Goal: Find specific page/section: Find specific page/section

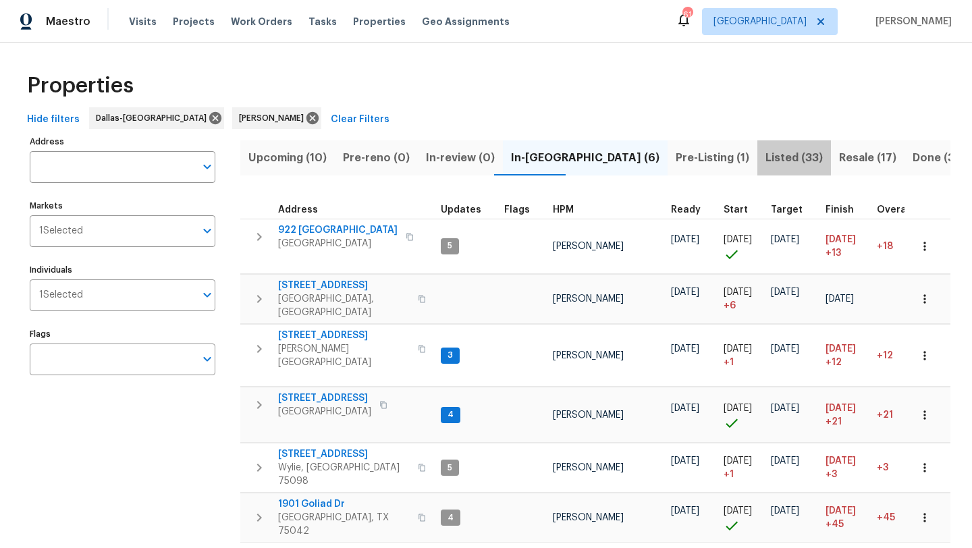
click at [765, 157] on span "Listed (33)" at bounding box center [793, 157] width 57 height 19
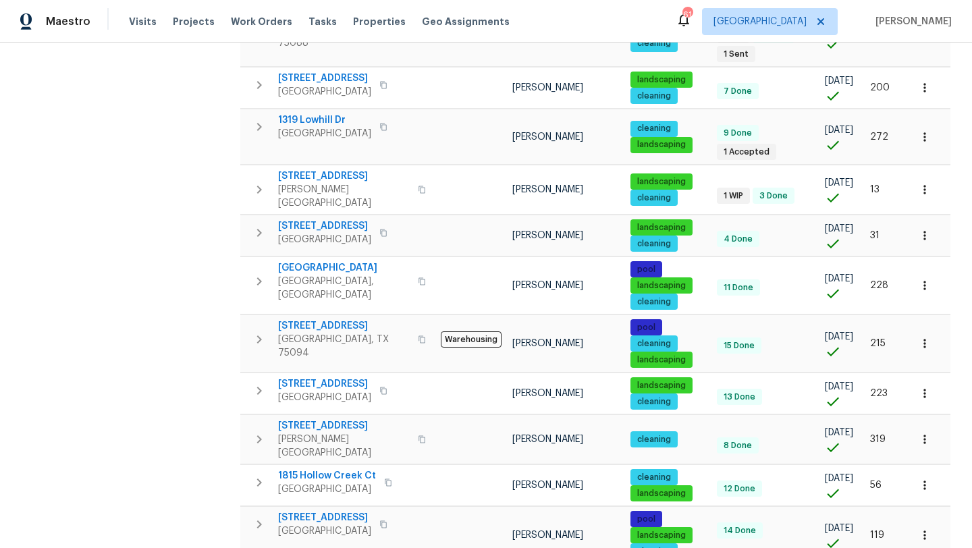
scroll to position [570, 0]
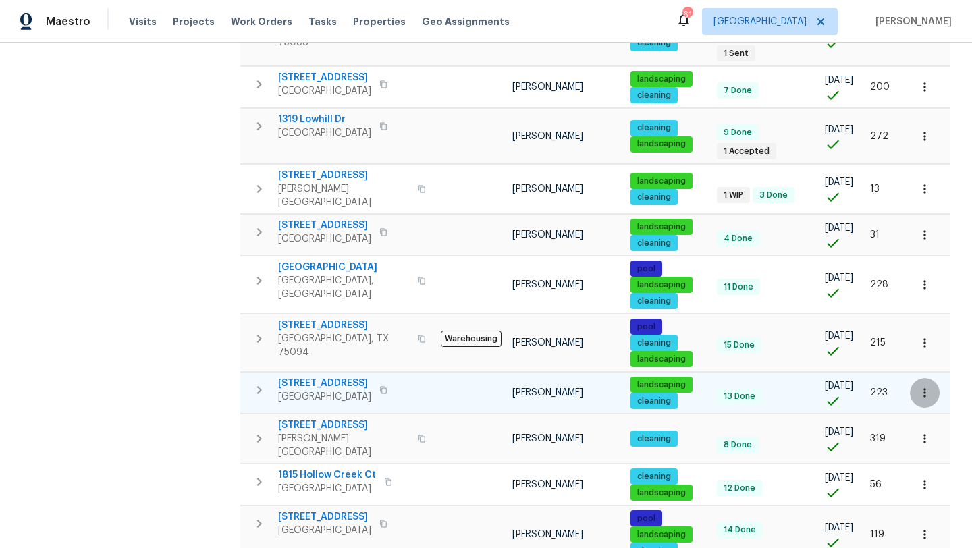
click at [924, 386] on icon "button" at bounding box center [924, 392] width 13 height 13
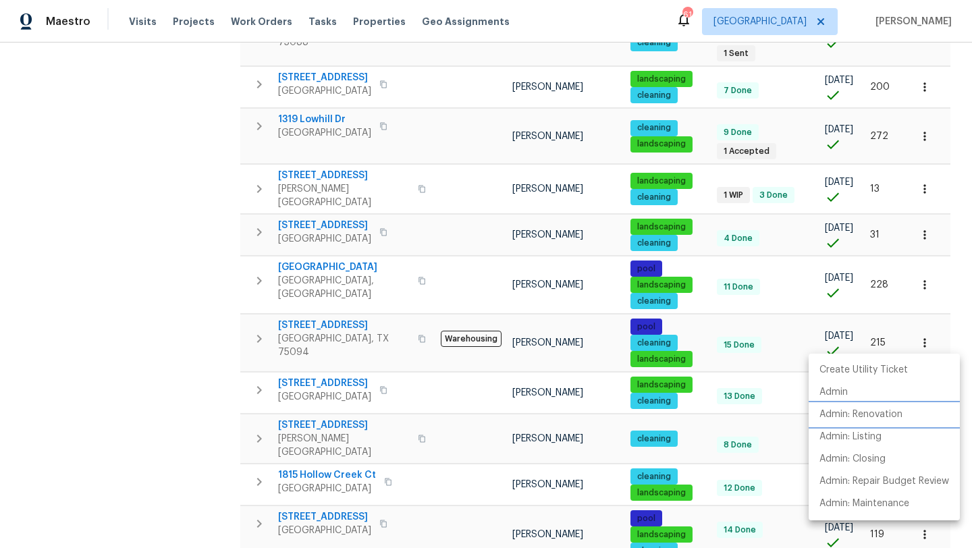
click at [888, 416] on p "Admin: Renovation" at bounding box center [860, 415] width 83 height 14
click at [174, 127] on div at bounding box center [486, 274] width 972 height 548
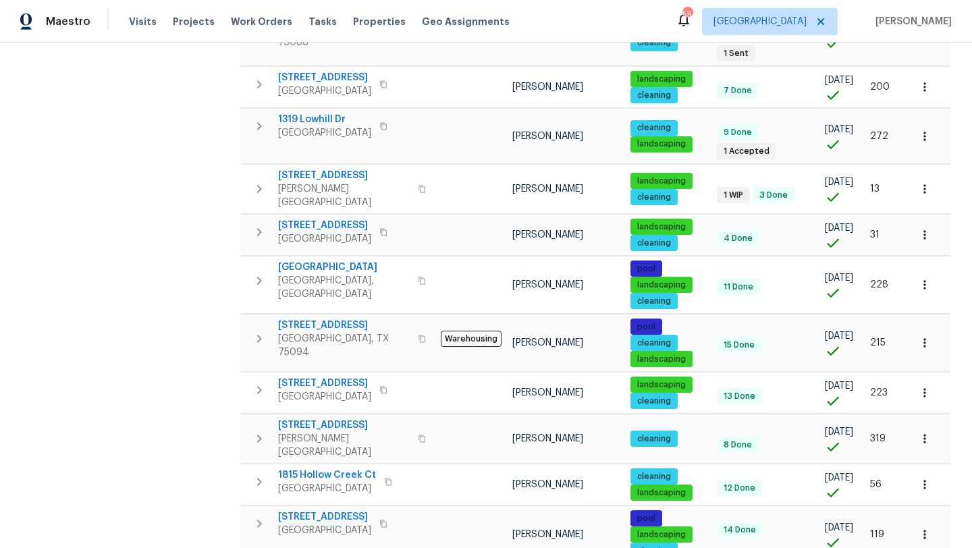
scroll to position [0, 0]
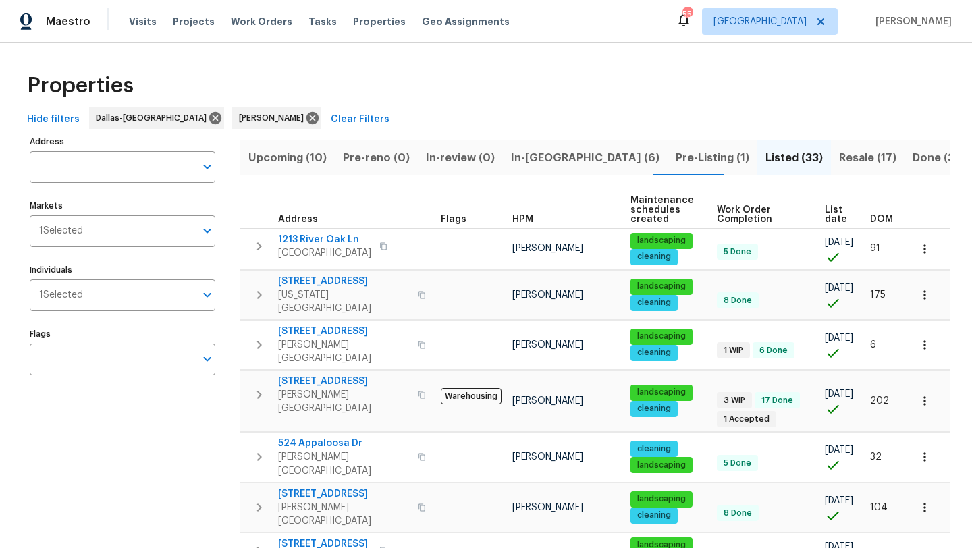
click at [533, 152] on span "In-reno (6)" at bounding box center [585, 157] width 148 height 19
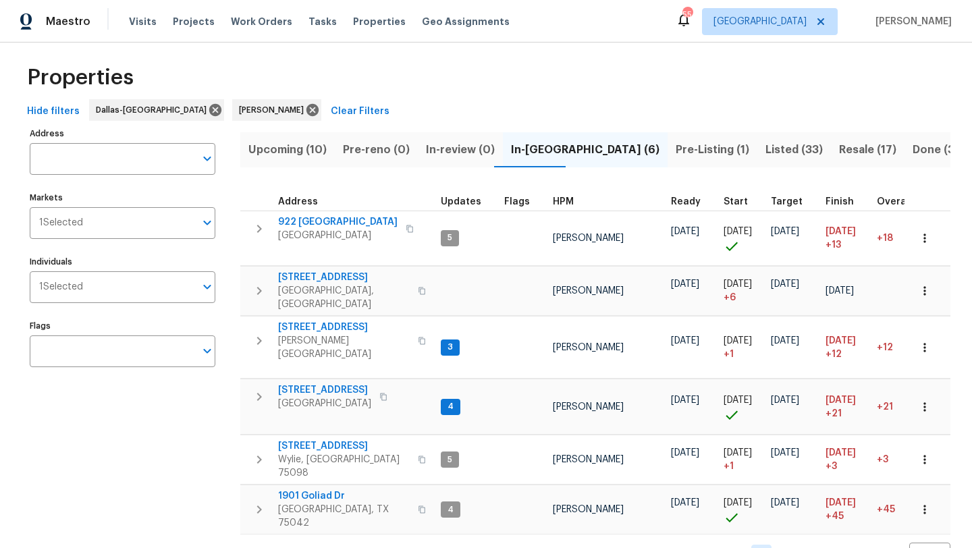
scroll to position [10, 0]
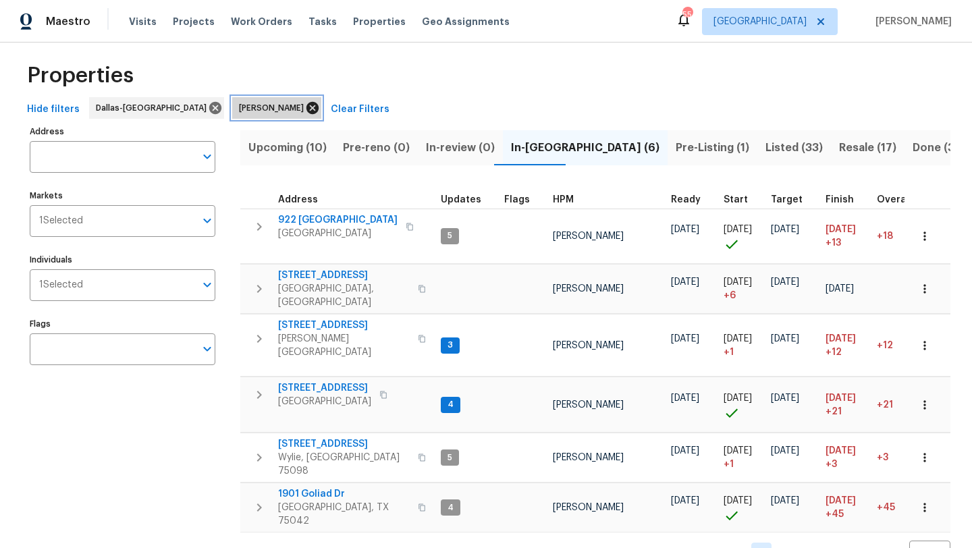
click at [305, 109] on icon at bounding box center [312, 108] width 15 height 15
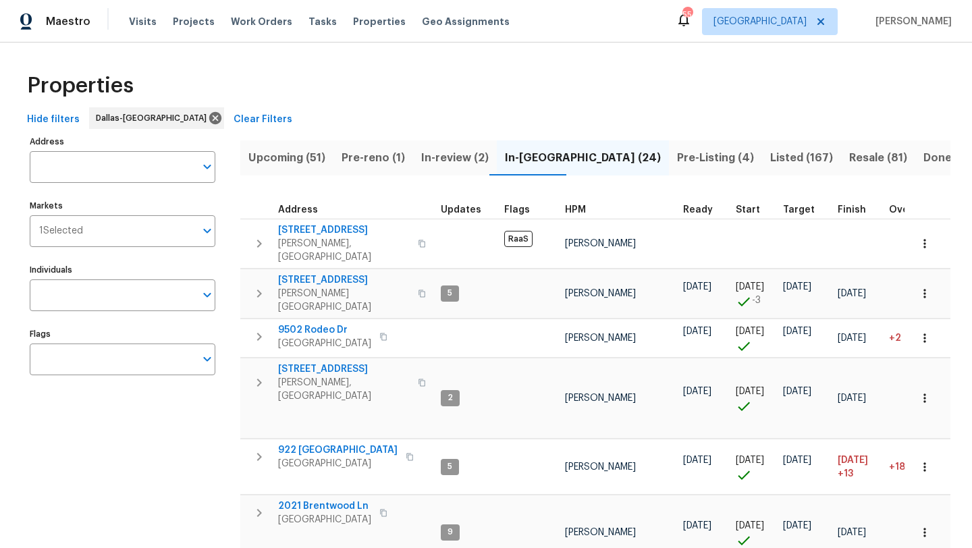
click at [132, 289] on input "Individuals" at bounding box center [112, 295] width 165 height 32
type input "caleb"
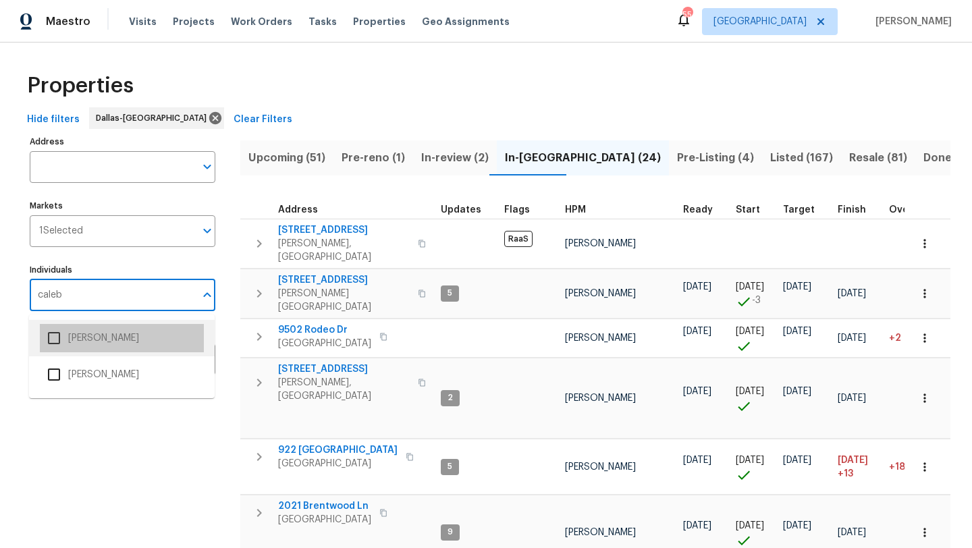
click at [121, 333] on li "Caleb Hurst" at bounding box center [122, 338] width 164 height 28
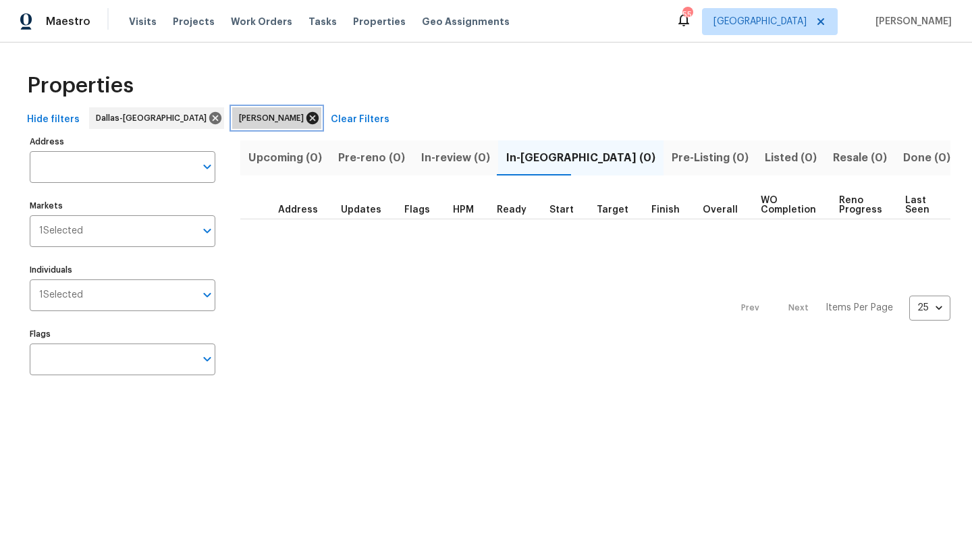
click at [306, 121] on icon at bounding box center [312, 118] width 12 height 12
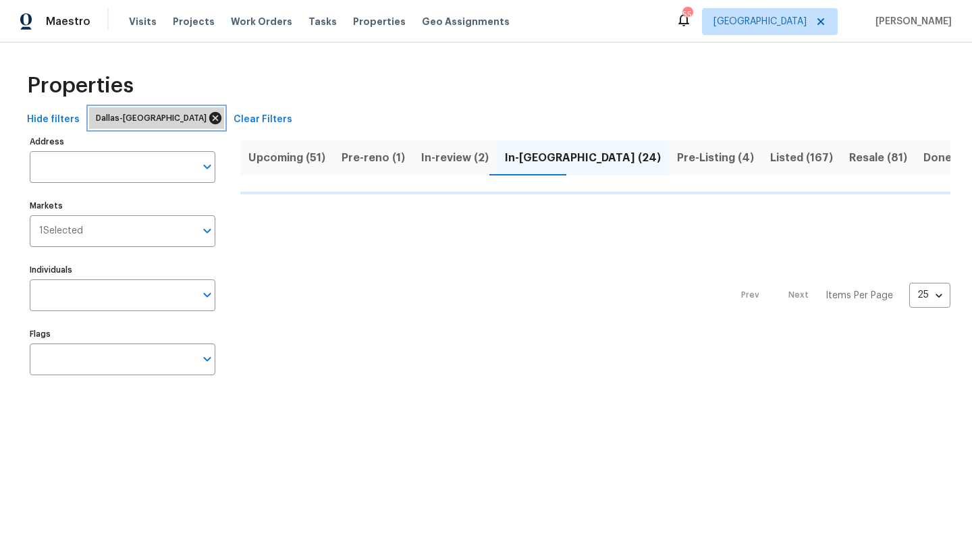
click at [209, 115] on icon at bounding box center [215, 118] width 12 height 12
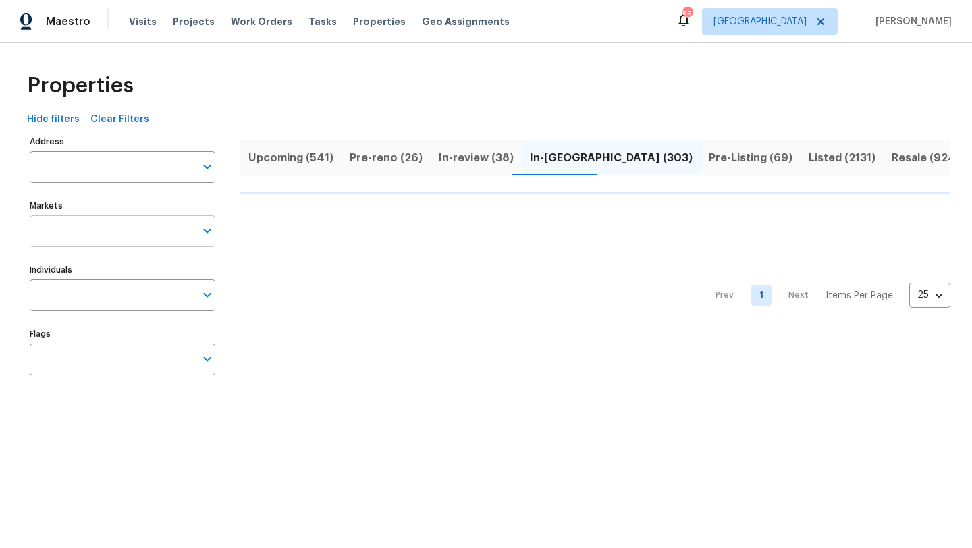
click at [119, 224] on input "Markets" at bounding box center [112, 231] width 165 height 32
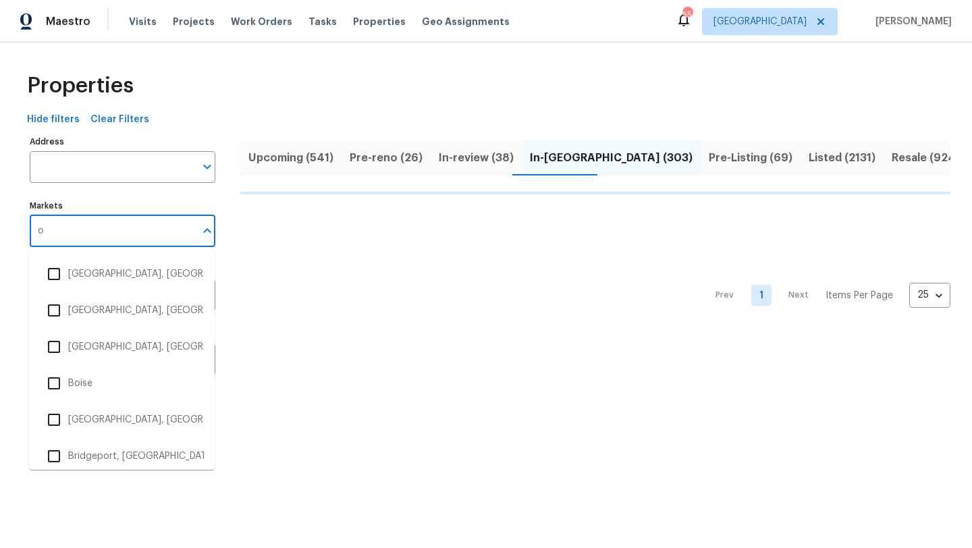
type input "or"
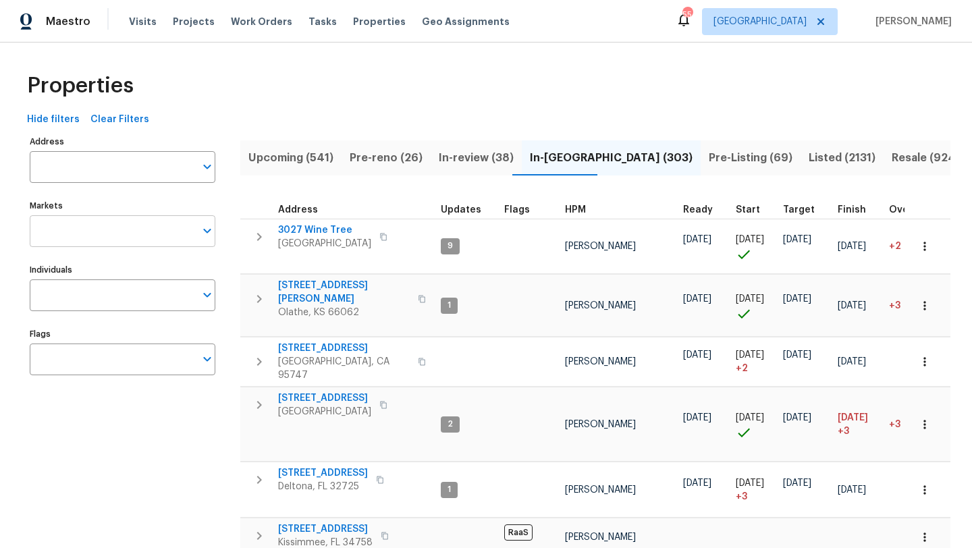
click at [88, 245] on input "Markets" at bounding box center [112, 231] width 165 height 32
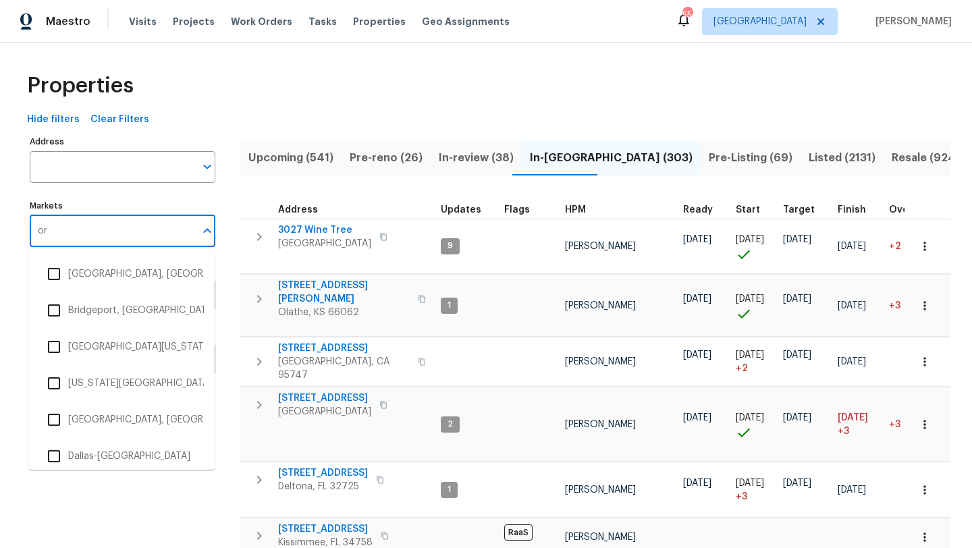
type input "orl"
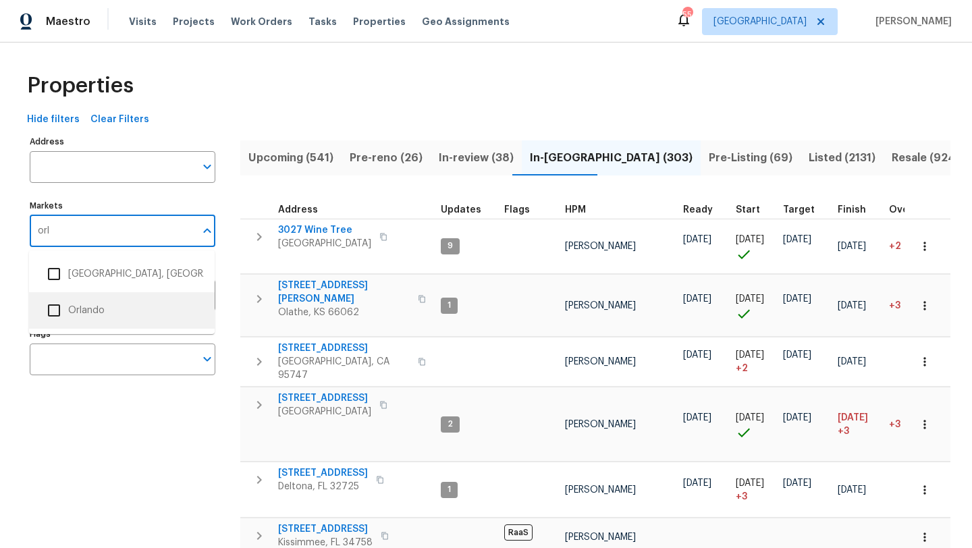
click at [93, 308] on li "Orlando" at bounding box center [122, 310] width 164 height 28
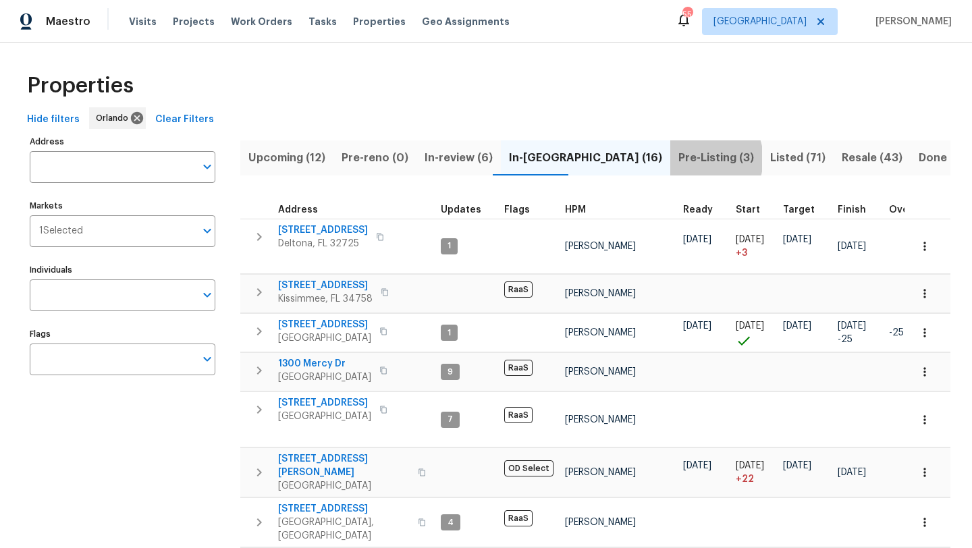
click at [678, 159] on span "Pre-Listing (3)" at bounding box center [716, 157] width 76 height 19
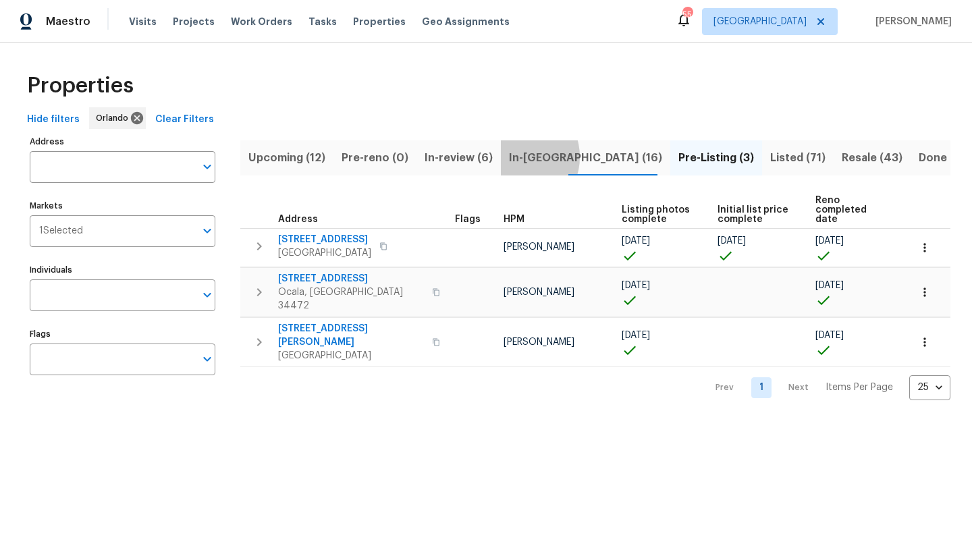
click at [509, 157] on span "In-reno (16)" at bounding box center [585, 157] width 153 height 19
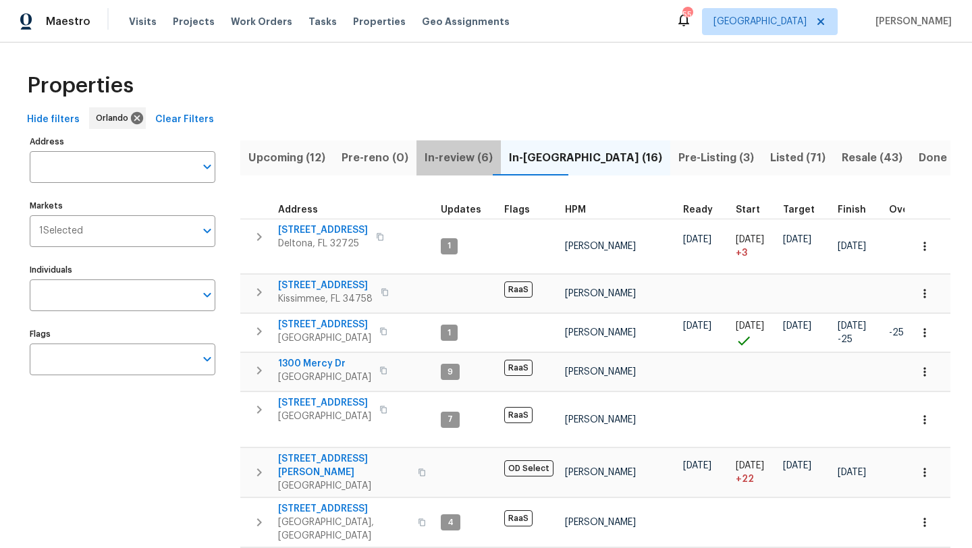
click at [461, 157] on span "In-review (6)" at bounding box center [458, 157] width 68 height 19
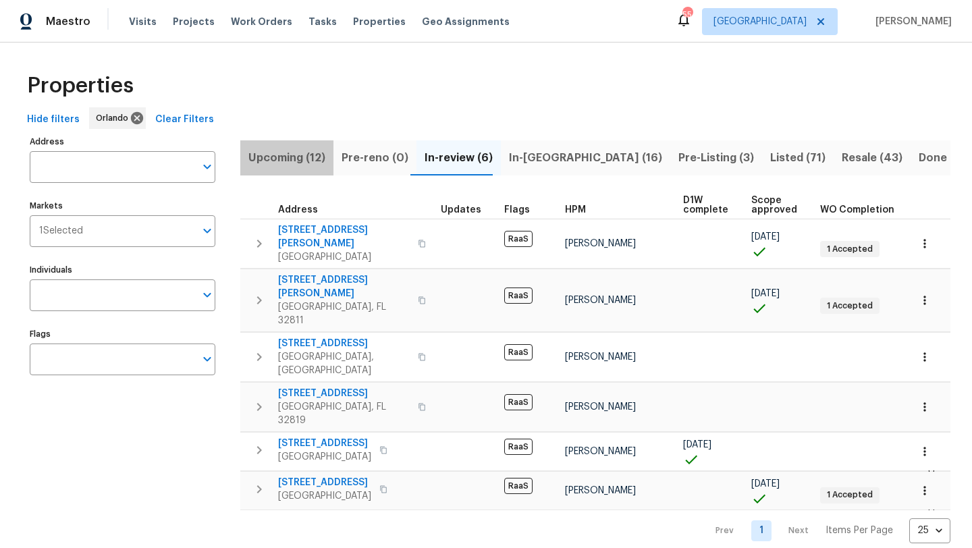
click at [304, 159] on span "Upcoming (12)" at bounding box center [286, 157] width 77 height 19
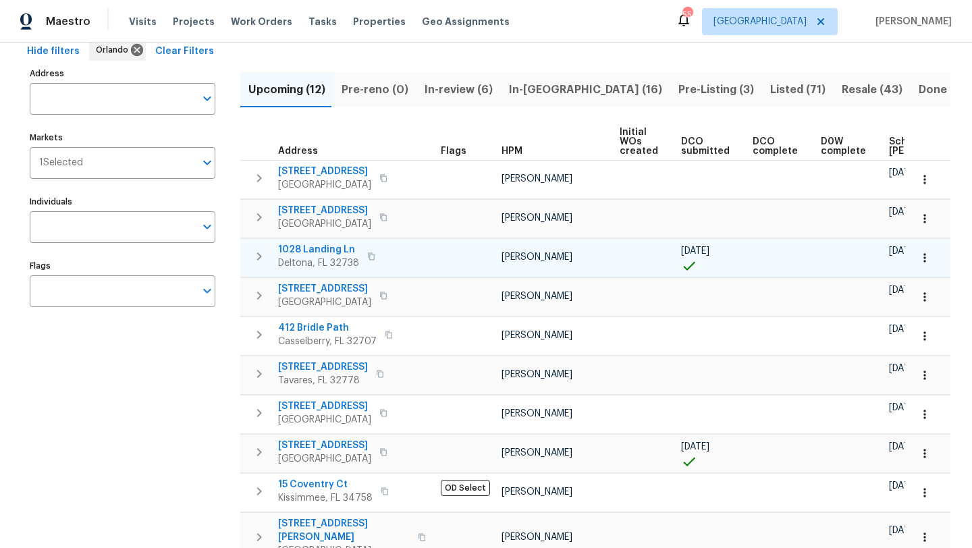
scroll to position [65, 0]
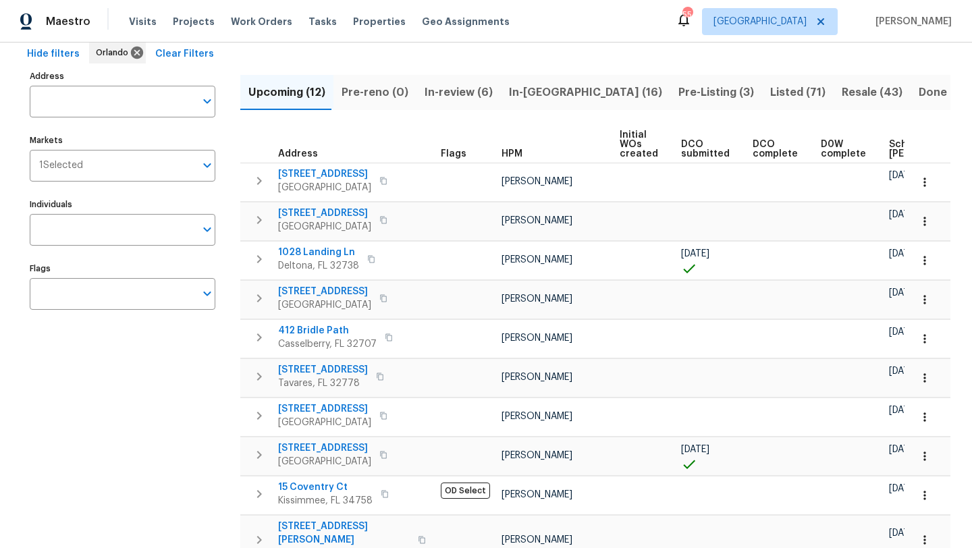
click at [528, 93] on span "In-reno (16)" at bounding box center [585, 92] width 153 height 19
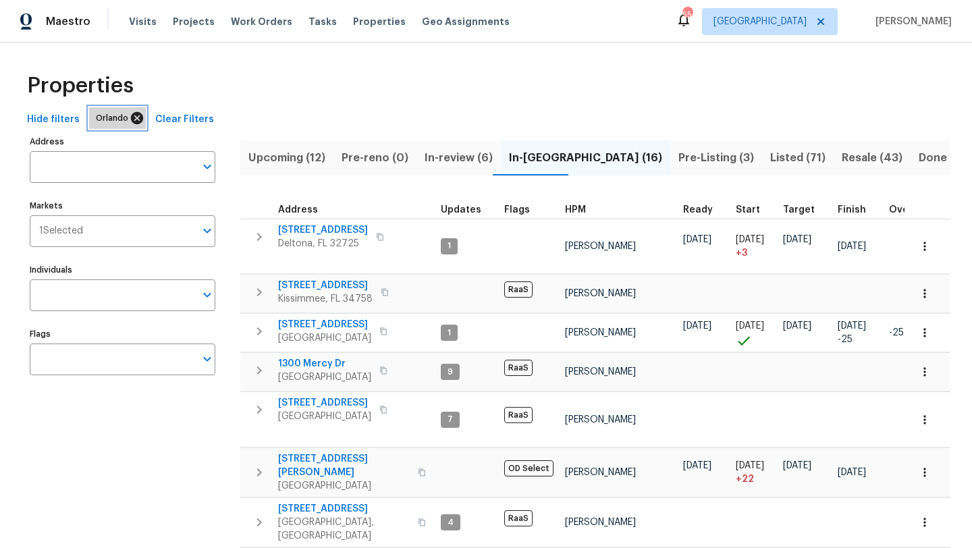
click at [134, 116] on icon at bounding box center [137, 118] width 15 height 15
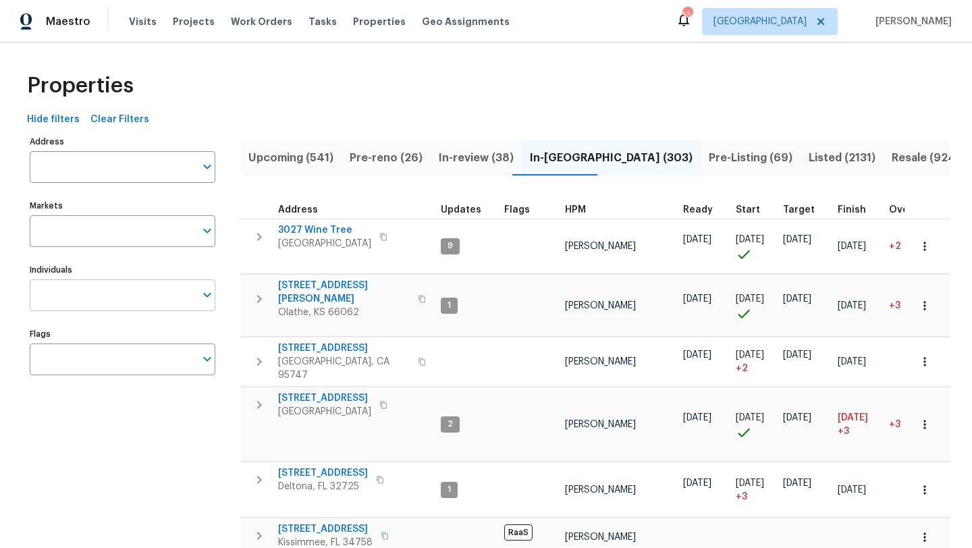
click at [110, 295] on input "Individuals" at bounding box center [112, 295] width 165 height 32
type input "brad"
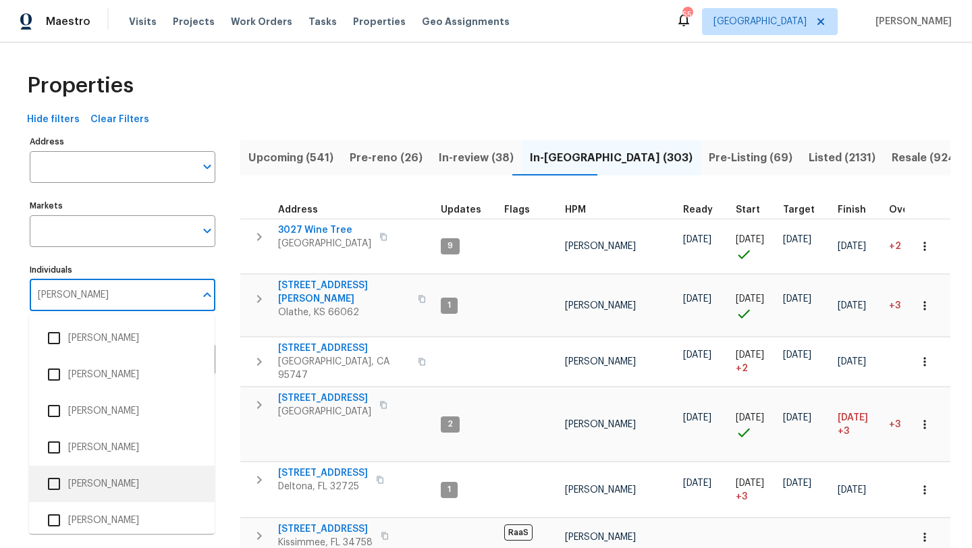
click at [117, 480] on li "[PERSON_NAME]" at bounding box center [122, 484] width 164 height 28
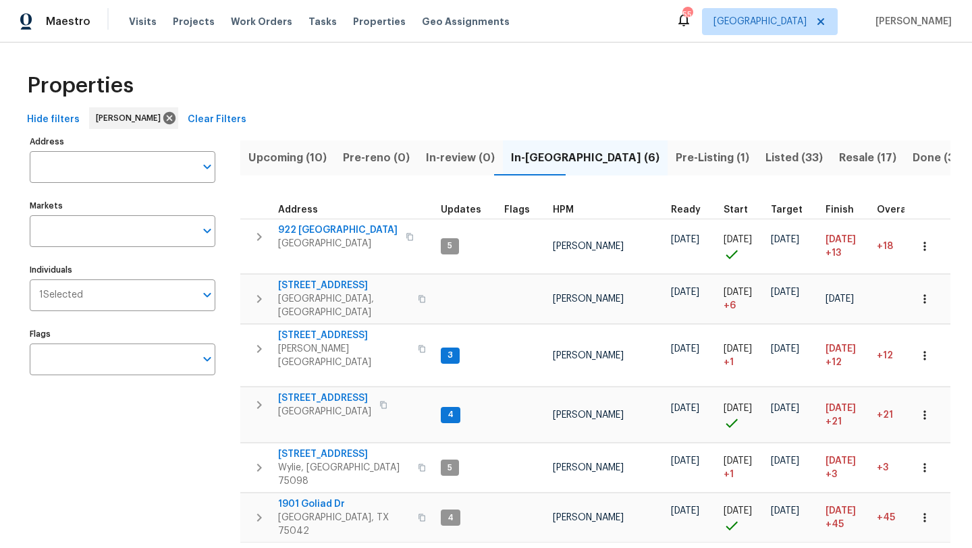
click at [117, 480] on div "Address Address Markets Markets Individuals 1 Selected Individuals Flags Flags" at bounding box center [131, 354] width 202 height 444
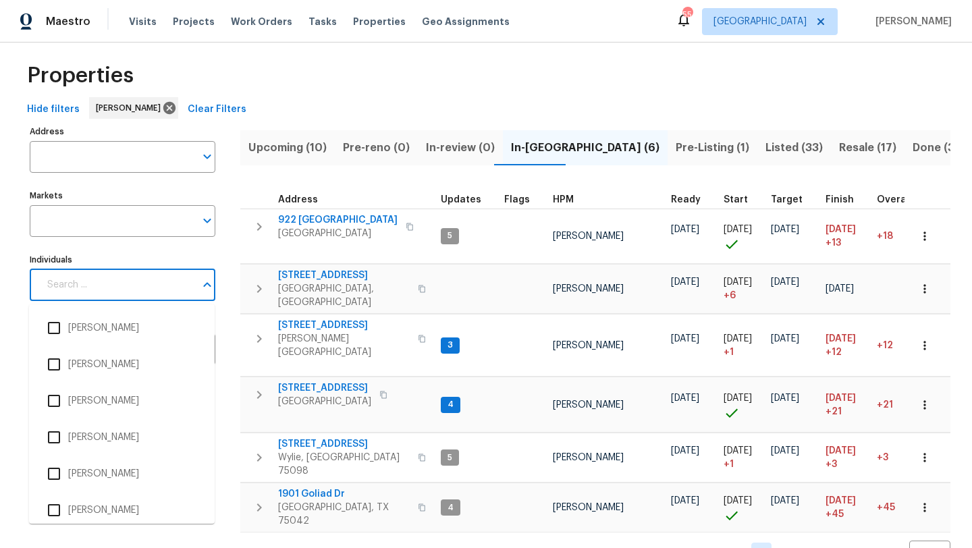
click at [176, 293] on input "Individuals" at bounding box center [117, 285] width 156 height 32
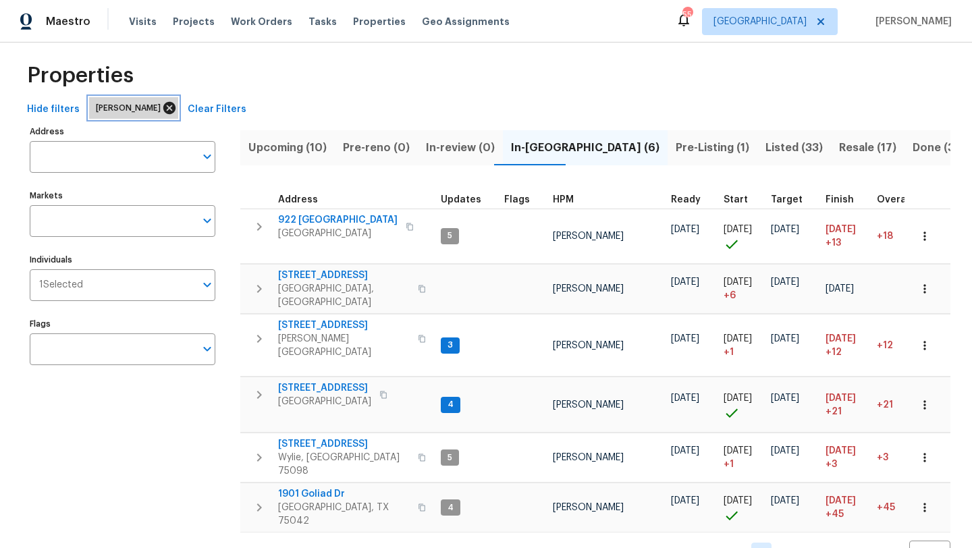
click at [163, 107] on icon at bounding box center [169, 108] width 12 height 12
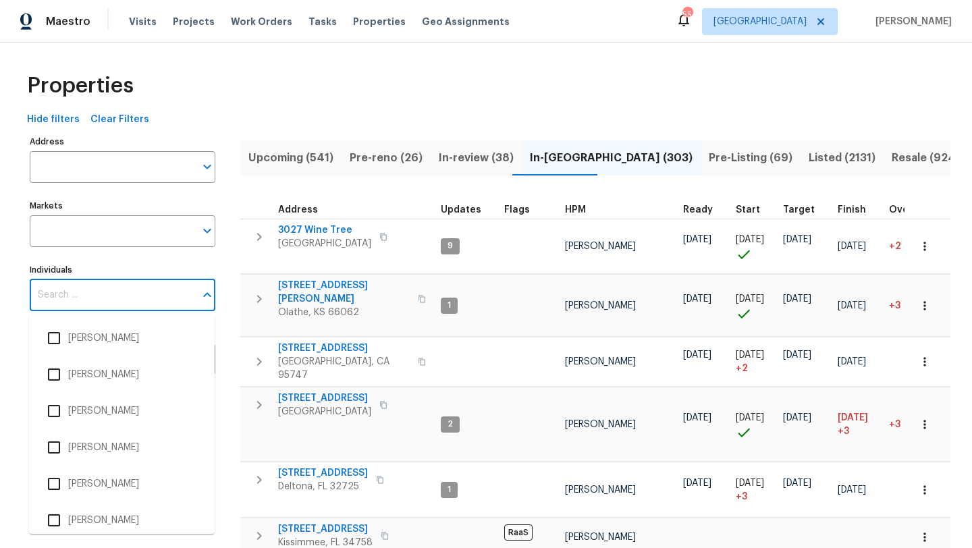
click at [109, 299] on input "Individuals" at bounding box center [112, 295] width 165 height 32
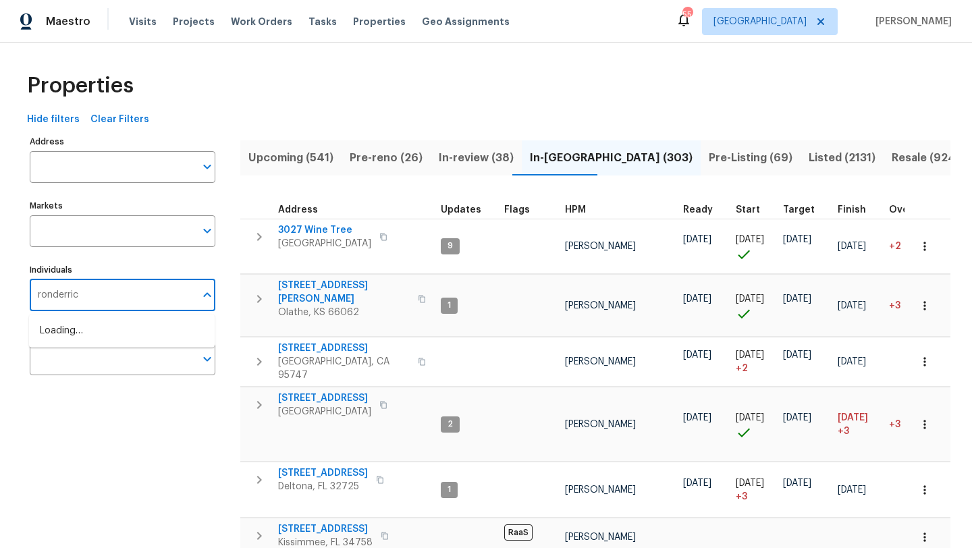
type input "ronderrick"
click at [113, 338] on li "[PERSON_NAME]" at bounding box center [122, 338] width 164 height 28
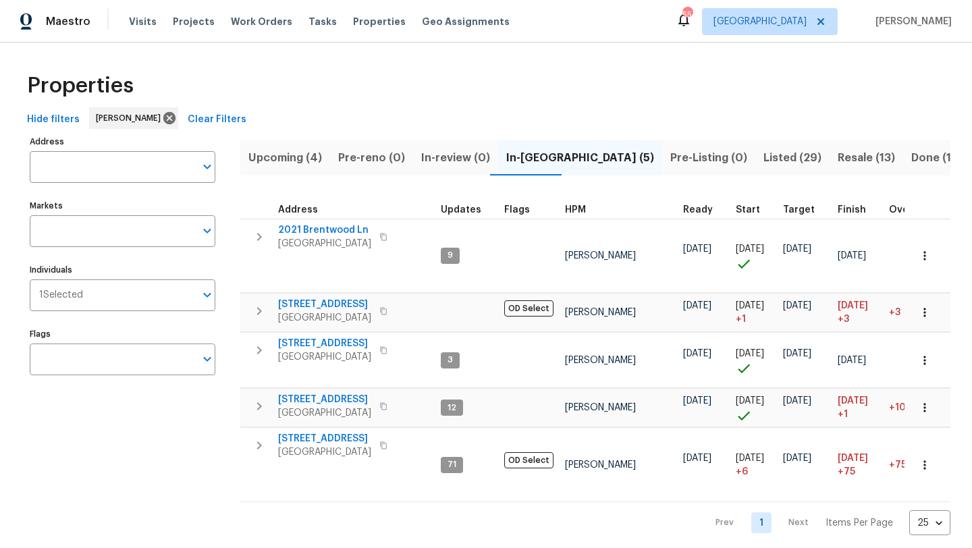
click at [310, 158] on span "Upcoming (4)" at bounding box center [285, 157] width 74 height 19
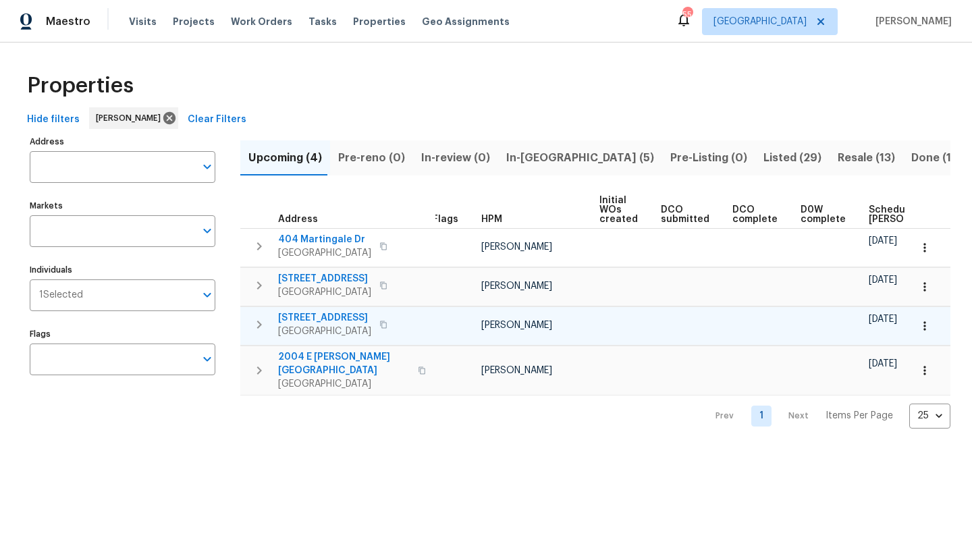
scroll to position [0, 9]
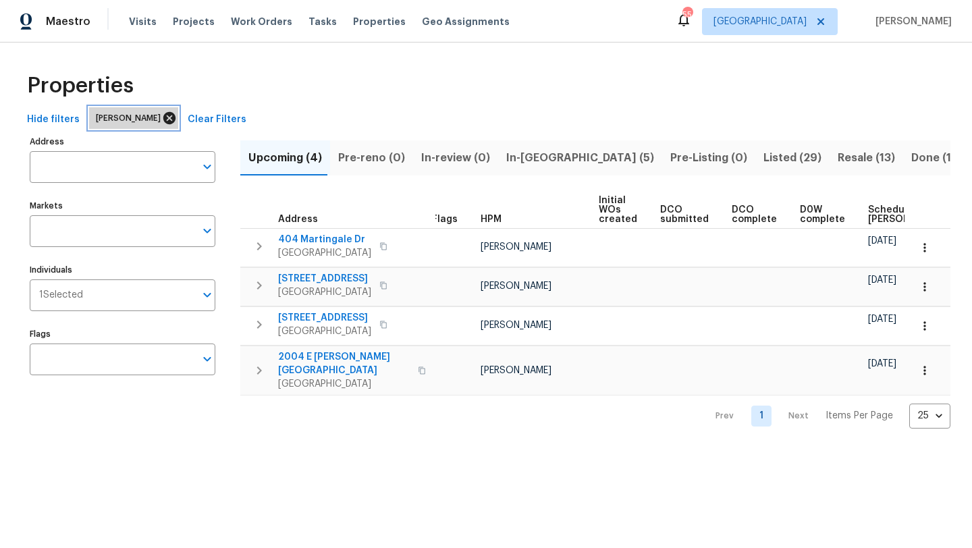
click at [175, 113] on icon at bounding box center [169, 118] width 12 height 12
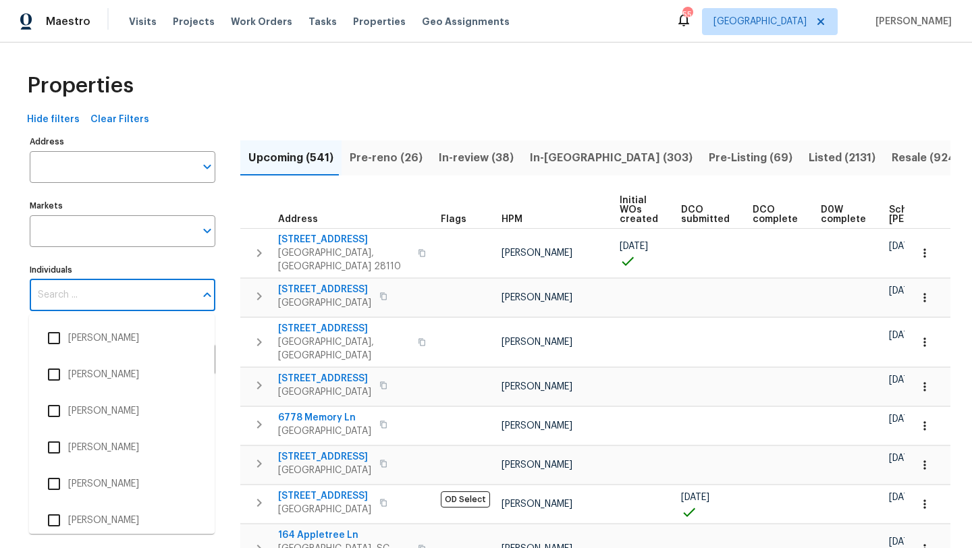
click at [107, 297] on input "Individuals" at bounding box center [112, 295] width 165 height 32
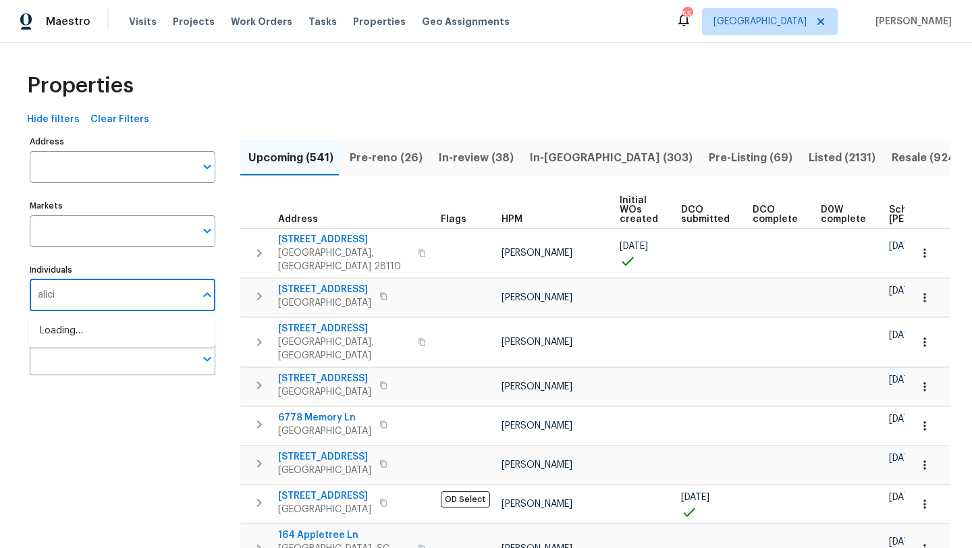
type input "alicia"
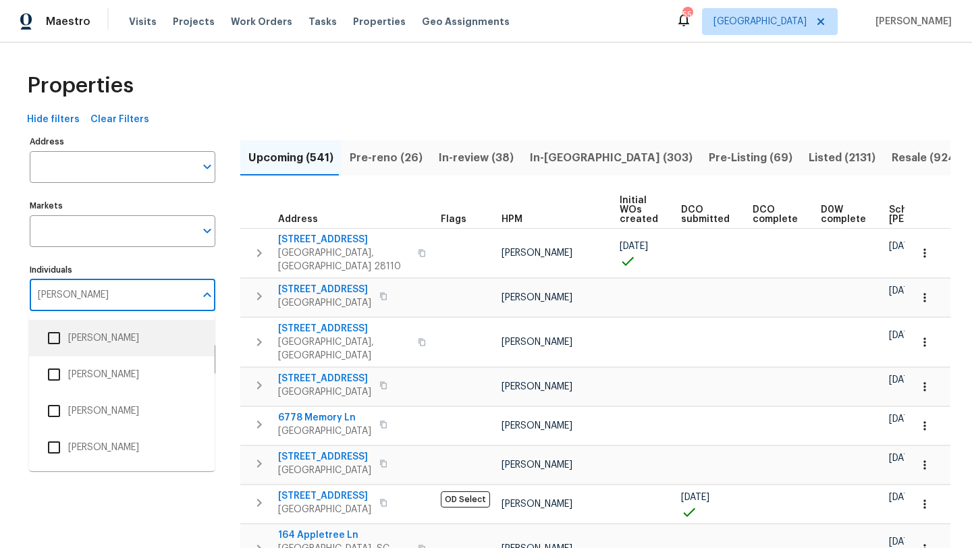
click at [110, 339] on li "Alicia Anices" at bounding box center [122, 338] width 164 height 28
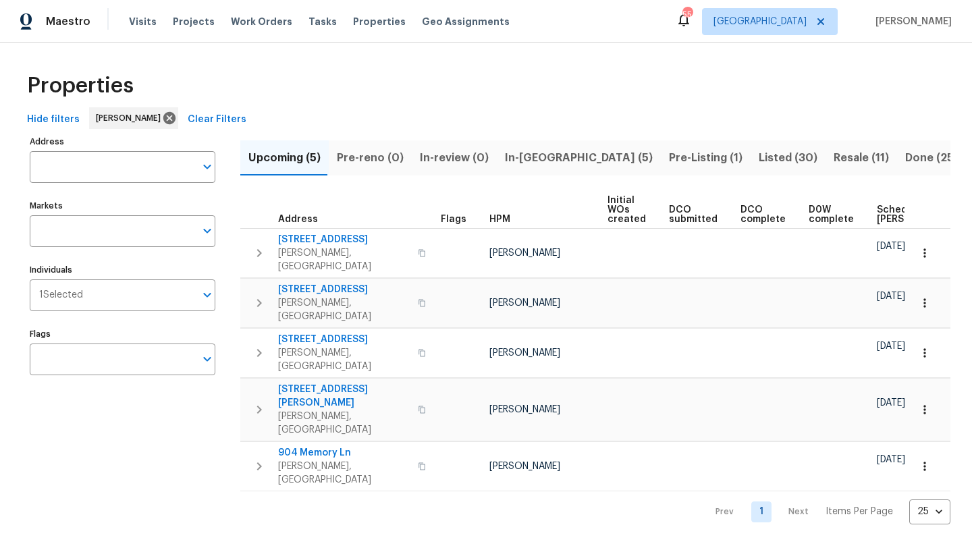
click at [521, 160] on span "In-reno (5)" at bounding box center [579, 157] width 148 height 19
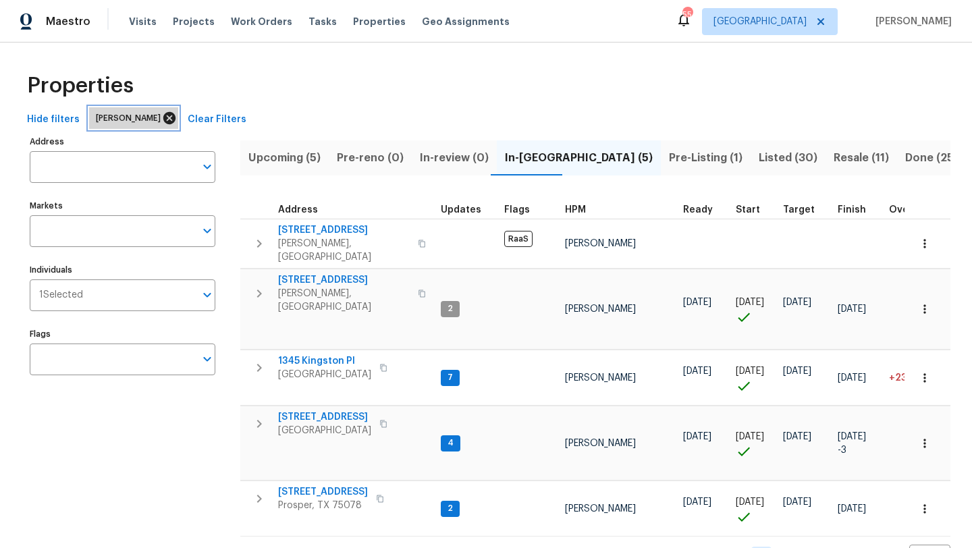
click at [162, 116] on icon at bounding box center [169, 118] width 15 height 15
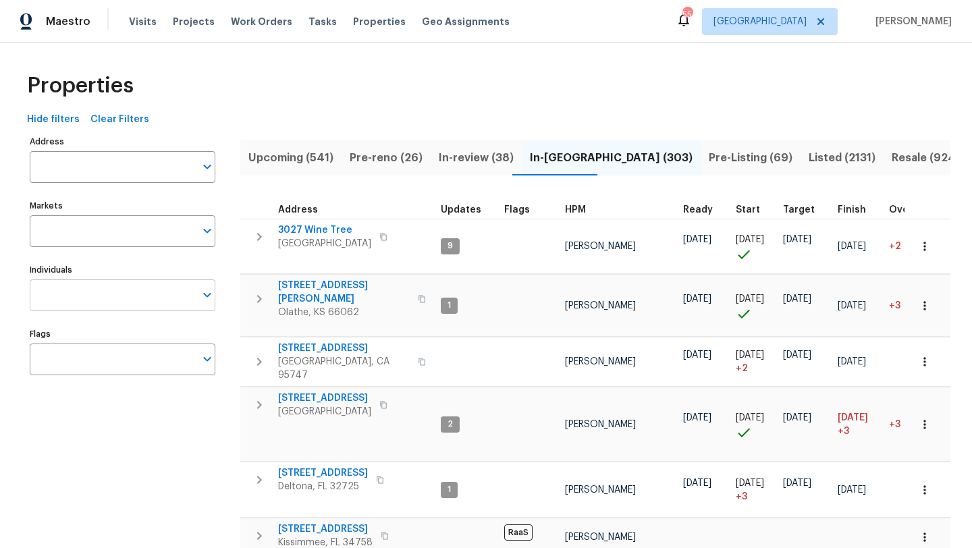
click at [104, 300] on input "Individuals" at bounding box center [112, 295] width 165 height 32
type input "brad"
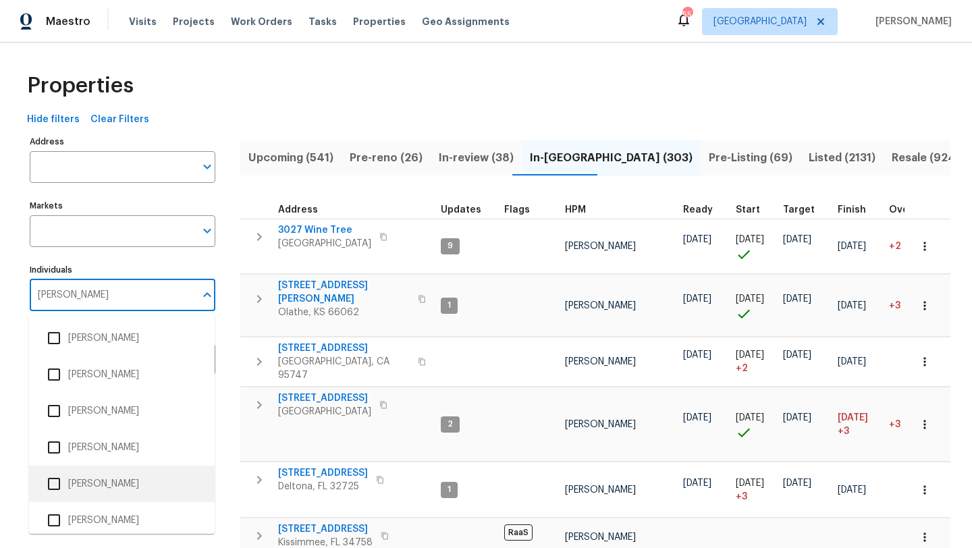
click at [94, 481] on li "[PERSON_NAME]" at bounding box center [122, 484] width 164 height 28
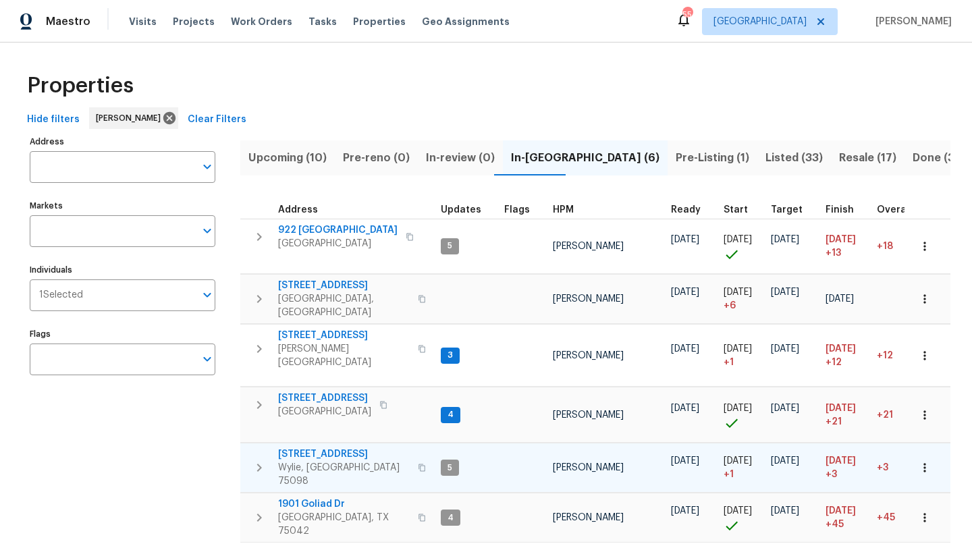
scroll to position [10, 0]
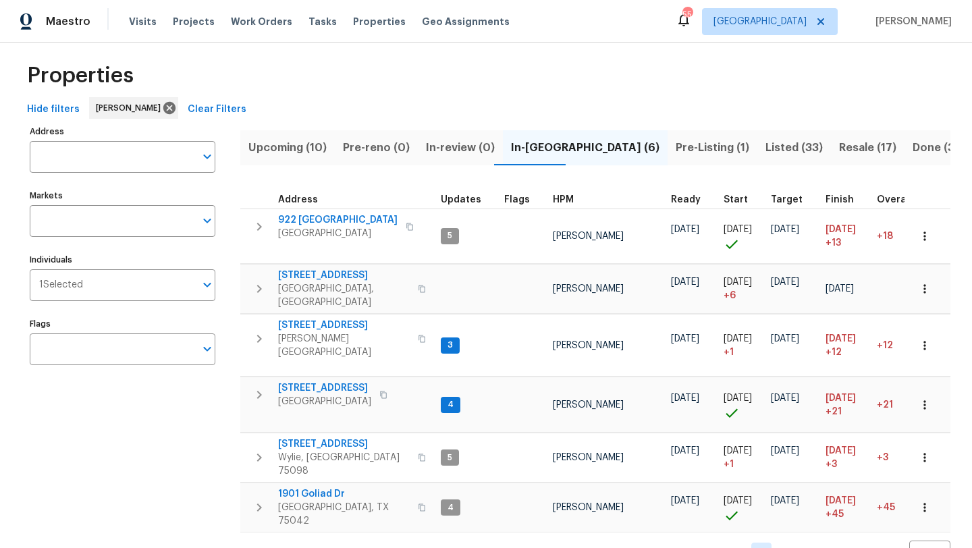
click at [279, 149] on span "Upcoming (10)" at bounding box center [287, 147] width 78 height 19
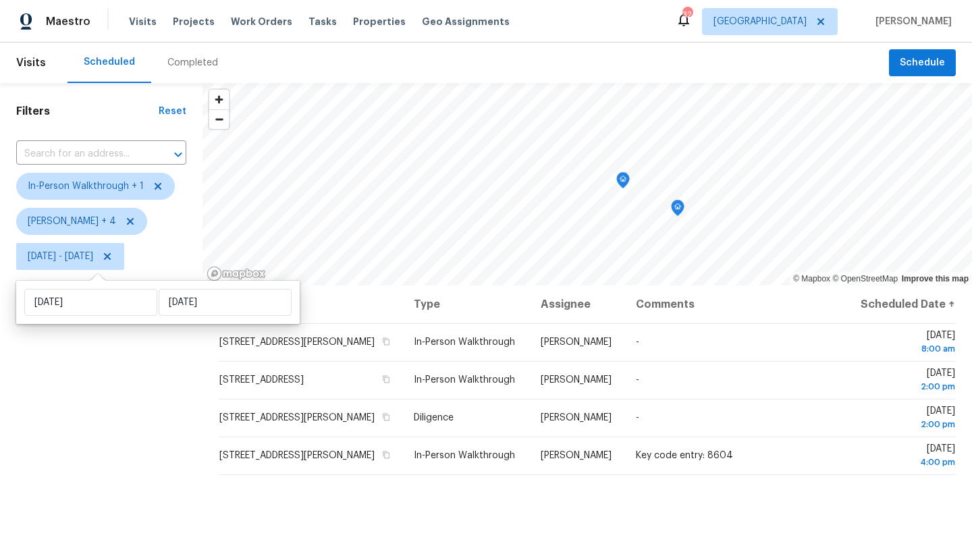
click at [136, 372] on div "Filters Reset ​ In-Person Walkthrough + 1 Alicia Anices + 4 Mon, Sep 08 - Mon, …" at bounding box center [101, 403] width 202 height 641
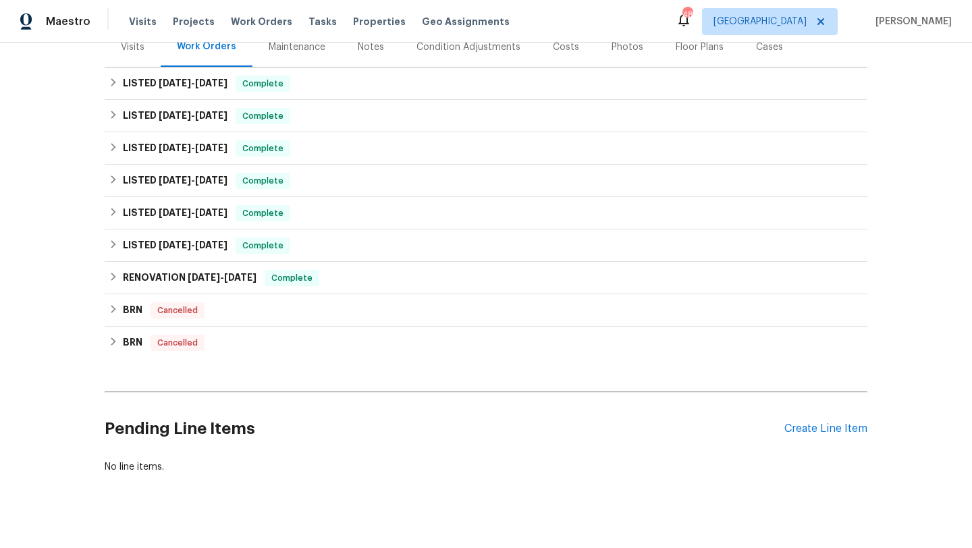
scroll to position [182, 0]
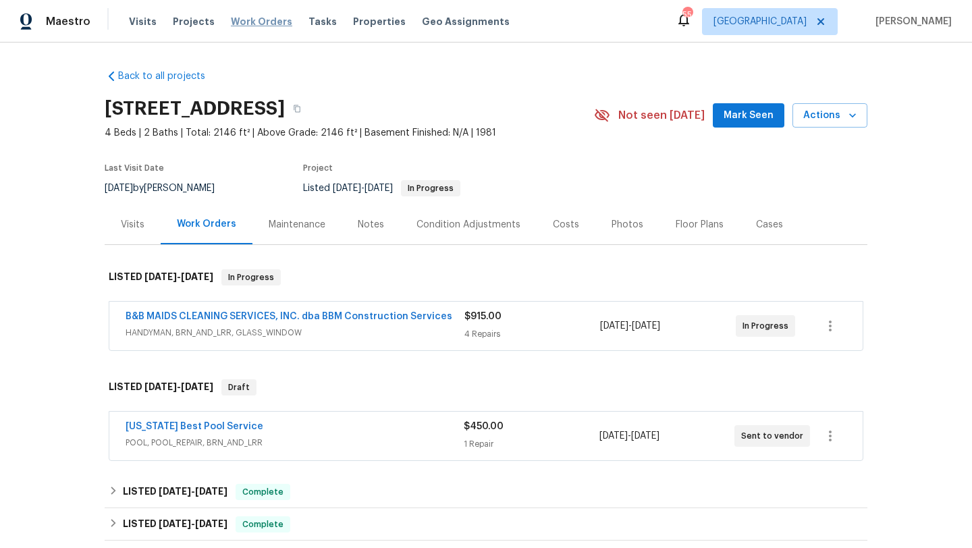
click at [246, 23] on span "Work Orders" at bounding box center [261, 21] width 61 height 13
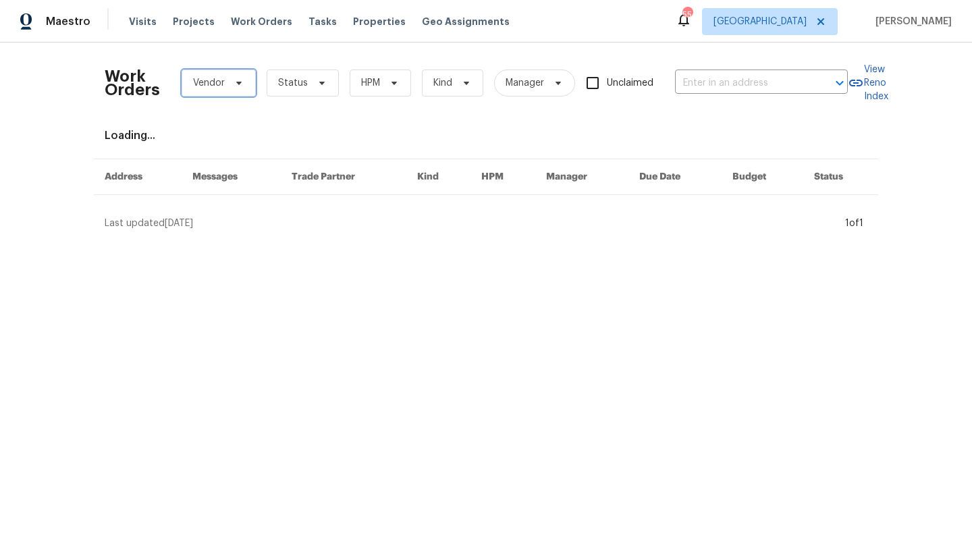
click at [245, 87] on span "Vendor" at bounding box center [219, 83] width 74 height 27
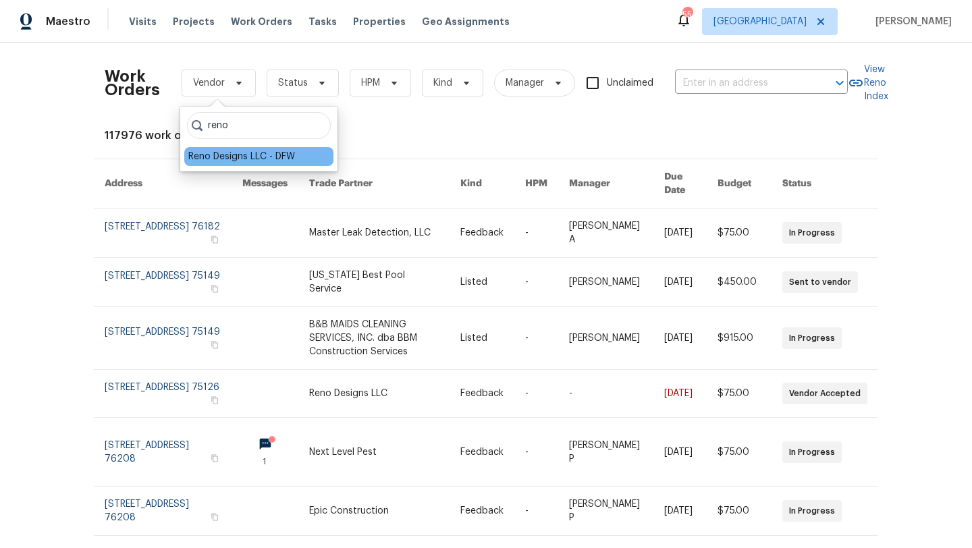
type input "reno"
click at [240, 158] on div "Reno Designs LLC - DFW" at bounding box center [241, 156] width 107 height 13
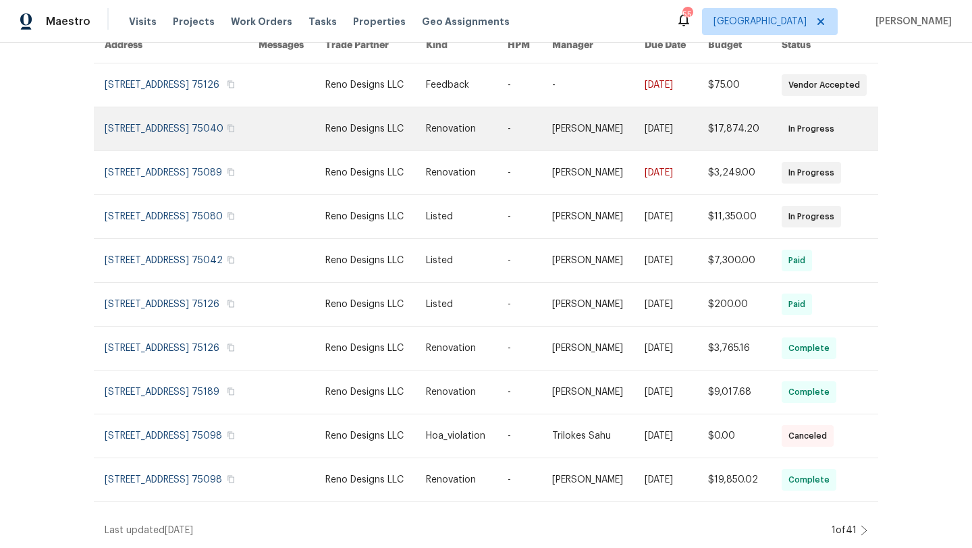
scroll to position [186, 0]
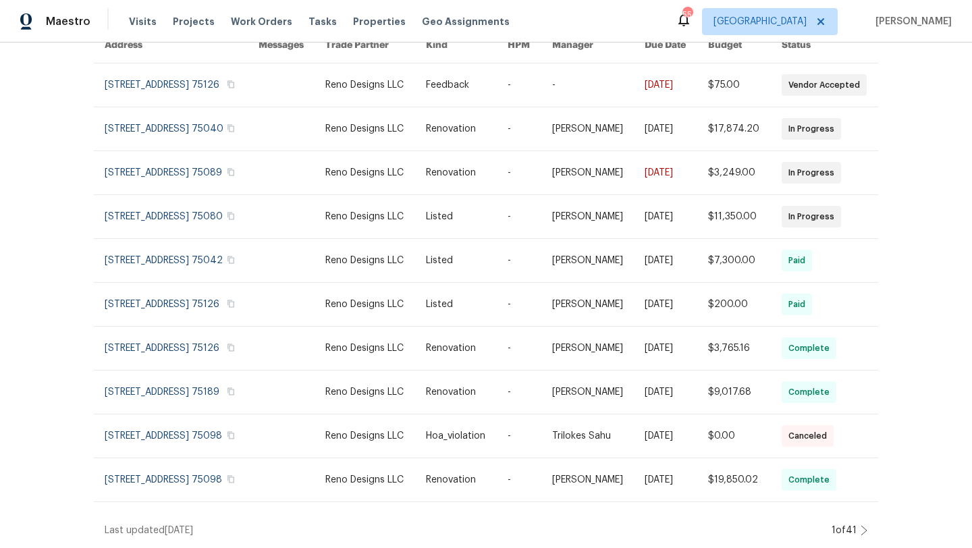
click at [865, 528] on icon at bounding box center [863, 530] width 7 height 11
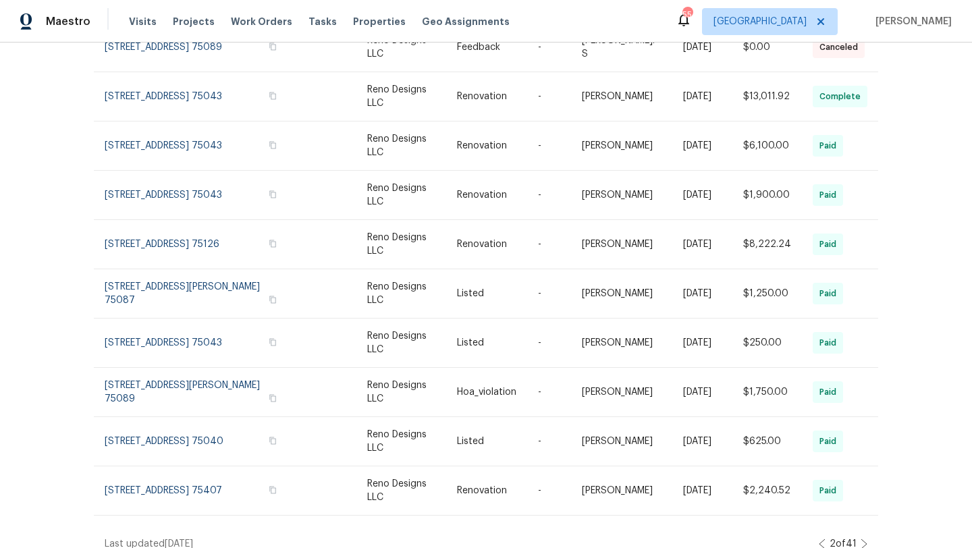
click at [821, 538] on icon at bounding box center [821, 543] width 7 height 11
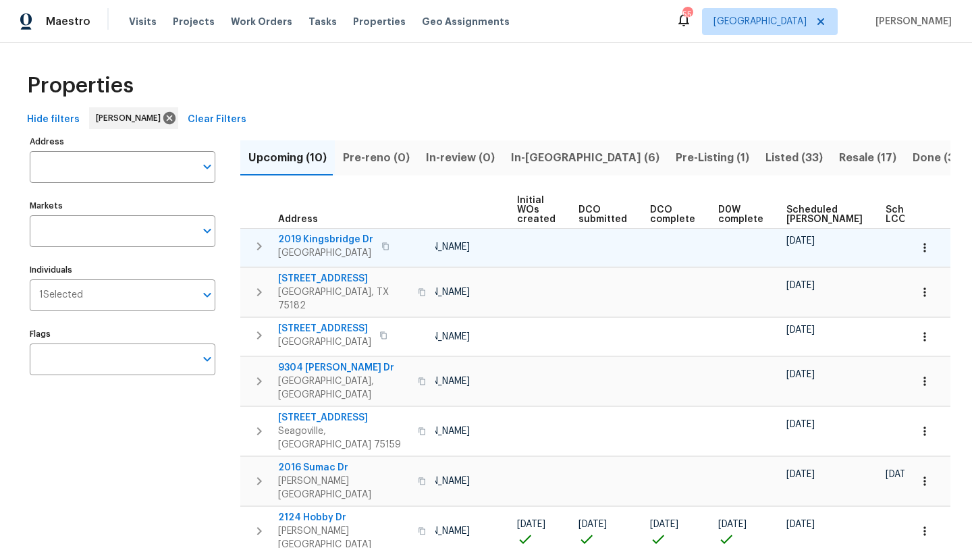
scroll to position [0, 148]
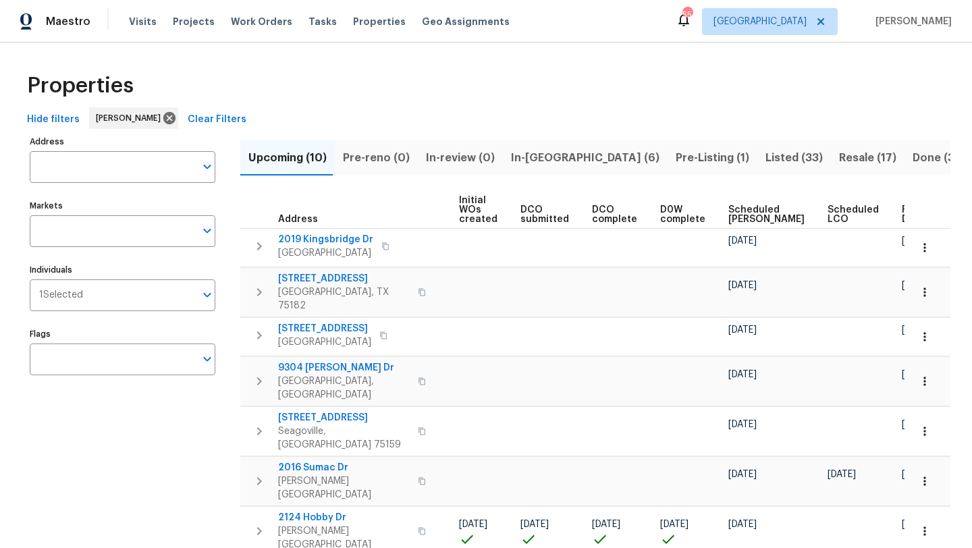
click at [731, 202] on th "Scheduled COE" at bounding box center [772, 210] width 99 height 37
click at [731, 207] on span "Scheduled COE" at bounding box center [766, 214] width 76 height 19
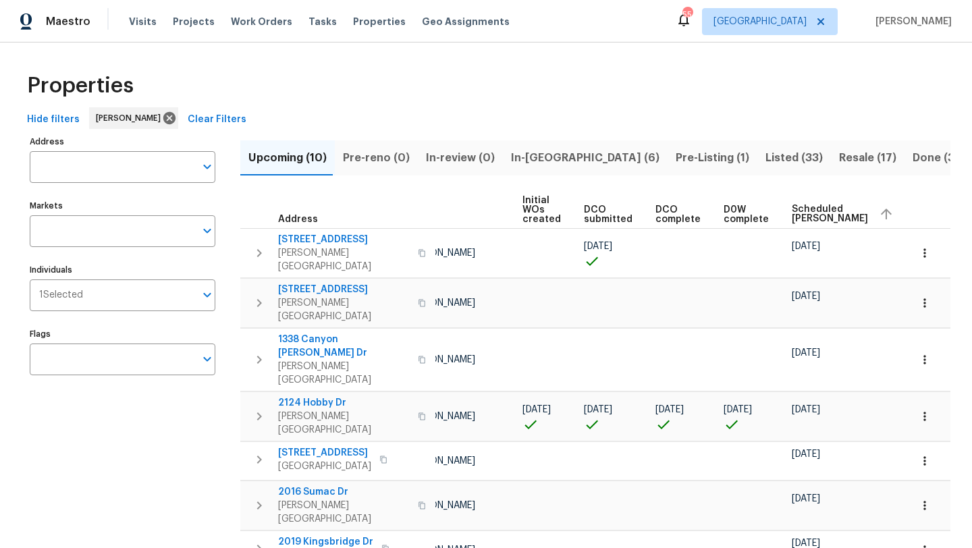
scroll to position [0, 165]
